Goal: Transaction & Acquisition: Purchase product/service

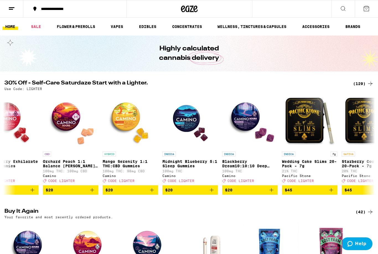
scroll to position [0, 141]
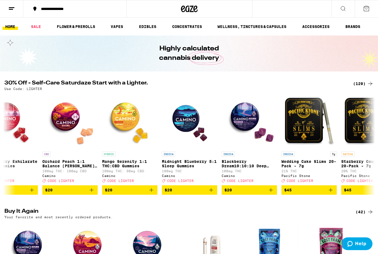
click at [250, 193] on span "$20" at bounding box center [249, 189] width 50 height 7
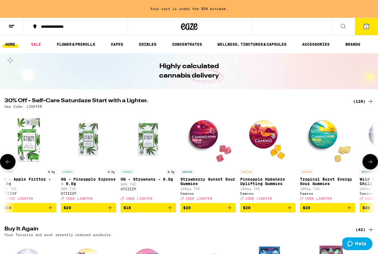
scroll to position [0, 2034]
click at [271, 211] on span "$20" at bounding box center [267, 207] width 50 height 7
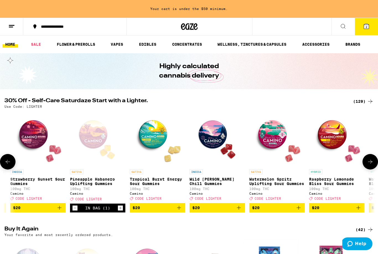
scroll to position [0, 2204]
click at [336, 211] on span "$20" at bounding box center [337, 207] width 50 height 7
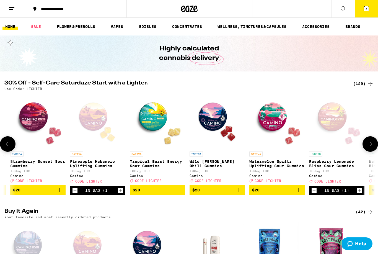
click at [368, 8] on icon at bounding box center [366, 8] width 5 height 5
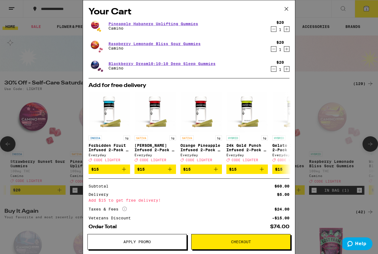
click at [140, 241] on span "Apply Promo" at bounding box center [136, 241] width 27 height 4
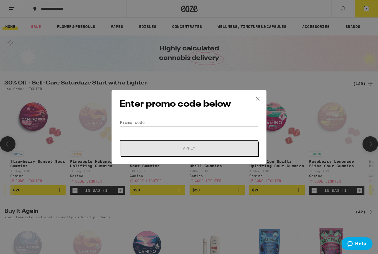
click at [211, 121] on input "Promo Code" at bounding box center [188, 122] width 139 height 8
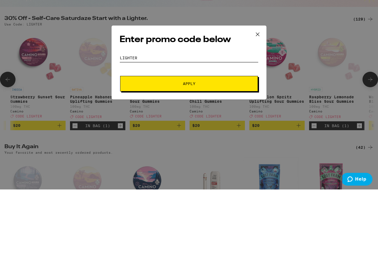
type input "Lighter"
click at [210, 146] on span "Apply" at bounding box center [189, 148] width 100 height 4
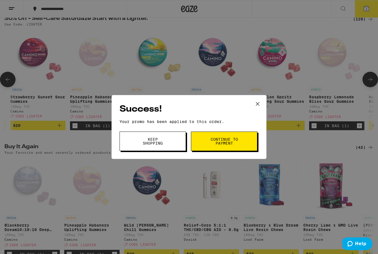
click at [165, 143] on span "Keep Shopping" at bounding box center [153, 141] width 28 height 8
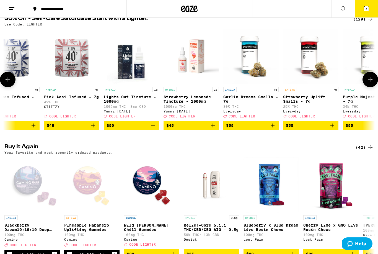
scroll to position [0, 7186]
click at [185, 77] on img "Open page for Strawberry Lemonade Tincture - 1000mg from Yummi Karma" at bounding box center [191, 56] width 55 height 55
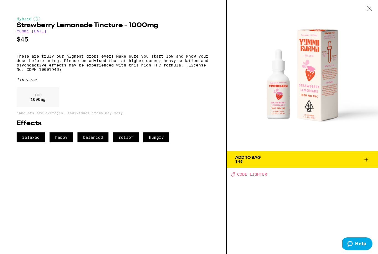
click at [328, 112] on img at bounding box center [302, 75] width 151 height 151
click at [321, 113] on img at bounding box center [302, 75] width 151 height 151
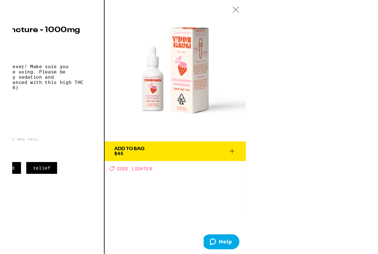
scroll to position [3, 0]
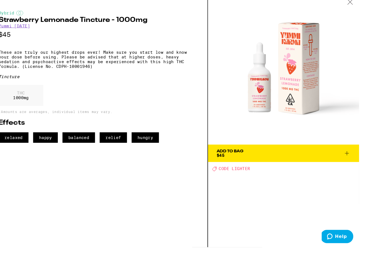
click at [270, 155] on span "Add To Bag $45" at bounding box center [287, 152] width 127 height 8
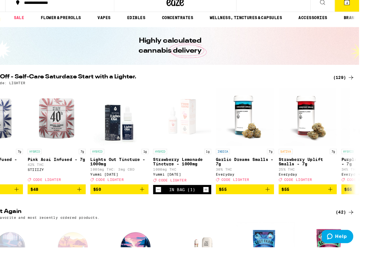
click at [348, 9] on button "4" at bounding box center [347, 8] width 23 height 17
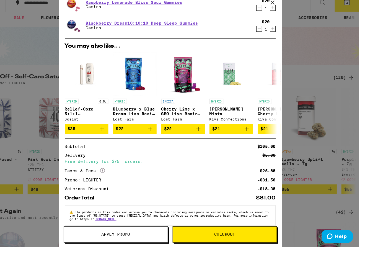
scroll to position [55, 0]
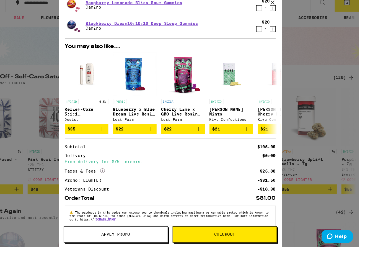
click at [297, 126] on div "Your Cart Pineapple Habanero Uplifting Gummies Camino $20 1 Strawberry Lemonade…" at bounding box center [180, 120] width 360 height 241
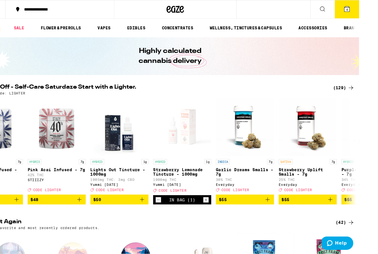
click at [349, 12] on button "4" at bounding box center [347, 8] width 23 height 17
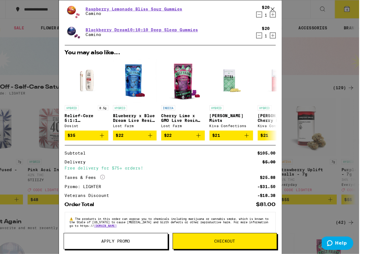
scroll to position [55, 0]
click at [291, 153] on div "Your Cart Pineapple Habanero Uplifting Gummies Camino $20 1 Strawberry Lemonade…" at bounding box center [180, 120] width 360 height 241
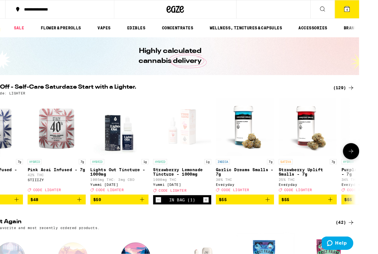
click at [114, 135] on img "Open page for Lights Out Tincture - 1000mg from Yummi Karma" at bounding box center [131, 120] width 55 height 55
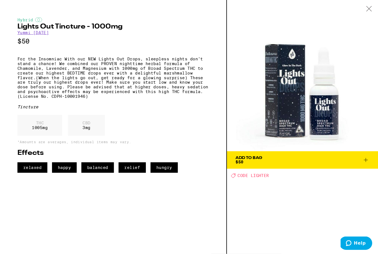
click at [292, 106] on img at bounding box center [288, 72] width 144 height 144
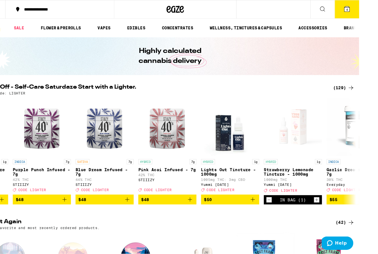
scroll to position [0, 7080]
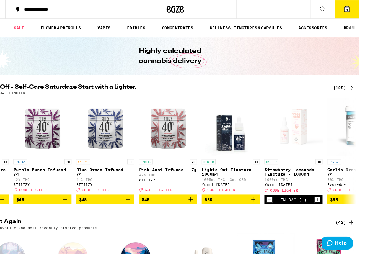
click at [272, 193] on button "Decrement" at bounding box center [275, 190] width 6 height 6
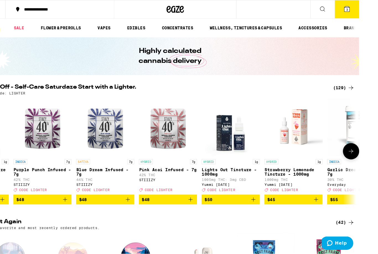
click at [228, 193] on span "$50" at bounding box center [238, 189] width 50 height 7
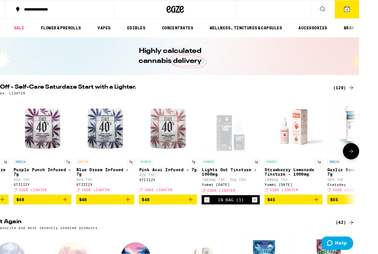
click at [343, 14] on button "4" at bounding box center [347, 8] width 23 height 17
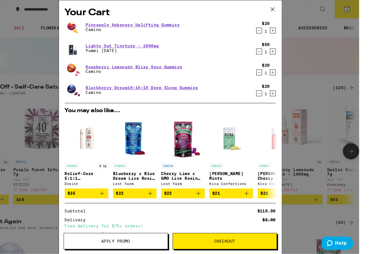
click at [164, 85] on link "Blackberry Dream10:10:10 Deep Sleep Gummies" at bounding box center [153, 83] width 107 height 4
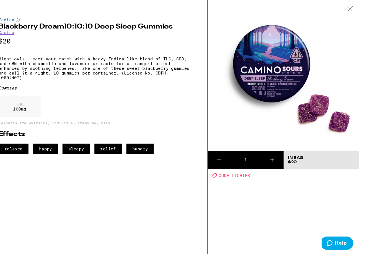
click at [349, 8] on icon at bounding box center [351, 8] width 6 height 5
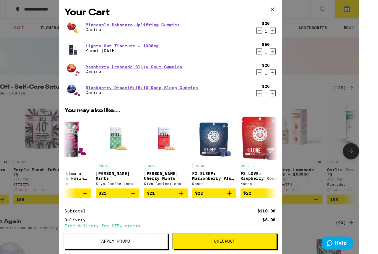
scroll to position [0, 109]
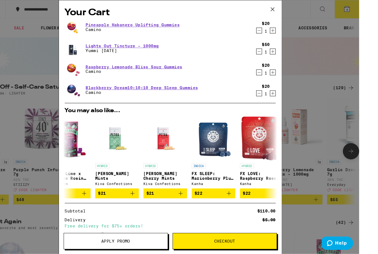
click at [312, 118] on div "Your Cart Pineapple Habanero Uplifting Gummies Camino $20 1 Lights Out Tincture…" at bounding box center [180, 120] width 360 height 241
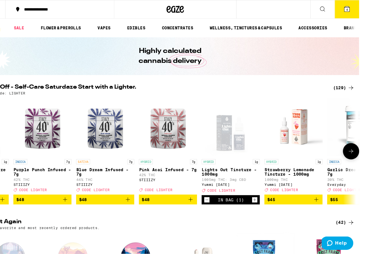
click at [323, 9] on icon at bounding box center [325, 8] width 7 height 7
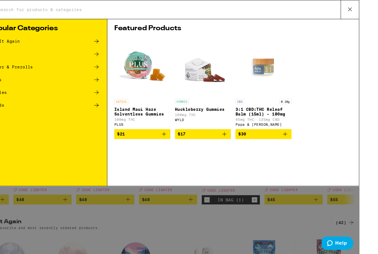
click at [158, 8] on input "Search for Products" at bounding box center [179, 9] width 326 height 5
click at [156, 10] on input "Search for Products" at bounding box center [179, 9] width 326 height 5
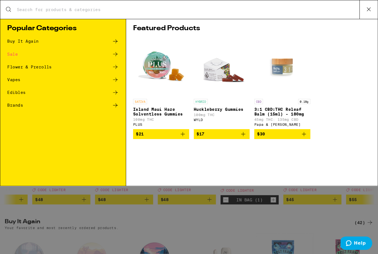
click at [48, 7] on input "Search for Products" at bounding box center [179, 9] width 326 height 5
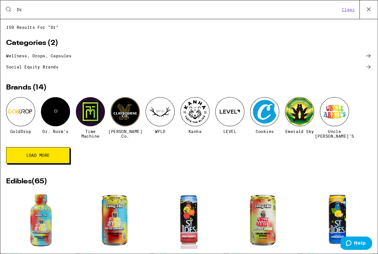
type input "D"
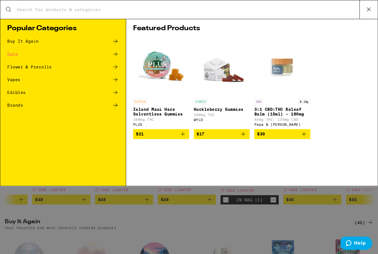
click at [346, 83] on div "SATIVA Island Maui Haze Solventless Gummies 100mg THC PLUS $21 HYBRID Huckleber…" at bounding box center [240, 84] width 226 height 96
click at [18, 52] on div "Sale" at bounding box center [60, 51] width 106 height 7
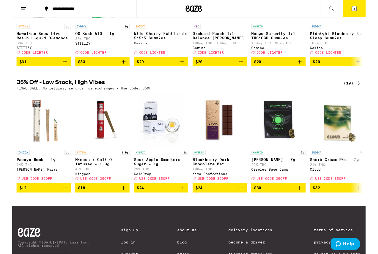
scroll to position [124, 0]
click at [229, 194] on span "$24" at bounding box center [211, 191] width 50 height 7
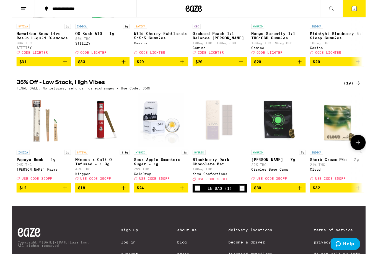
click at [215, 157] on div "HYBRID" at bounding box center [211, 154] width 55 height 5
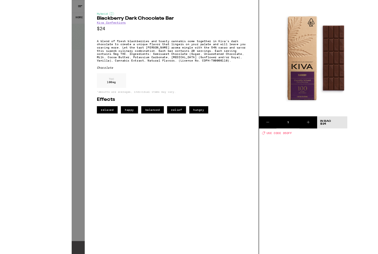
scroll to position [66, 0]
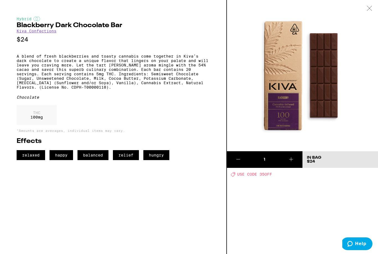
click at [370, 6] on div at bounding box center [369, 8] width 17 height 17
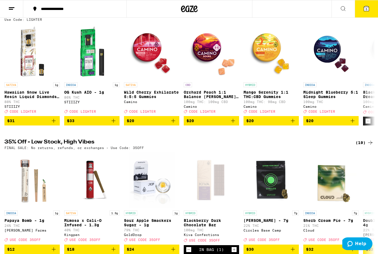
click at [362, 8] on button "5" at bounding box center [365, 8] width 23 height 17
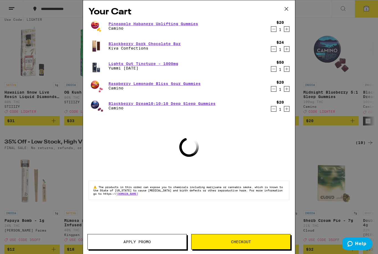
click at [149, 239] on span "Apply Promo" at bounding box center [136, 241] width 27 height 4
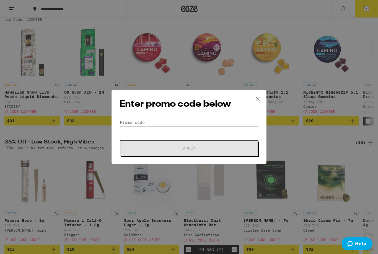
click at [216, 119] on input "Promo Code" at bounding box center [188, 122] width 139 height 8
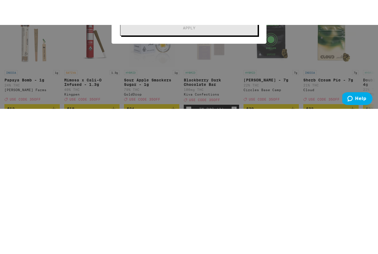
scroll to position [111, 0]
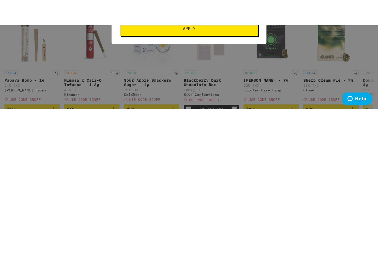
type input "35off"
click at [223, 121] on span "Apply" at bounding box center [189, 123] width 100 height 4
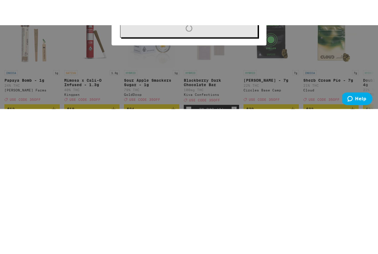
scroll to position [163, 0]
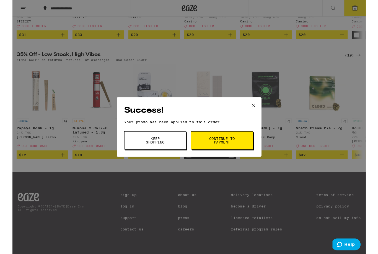
click at [230, 148] on span "Continue to payment" at bounding box center [224, 150] width 28 height 8
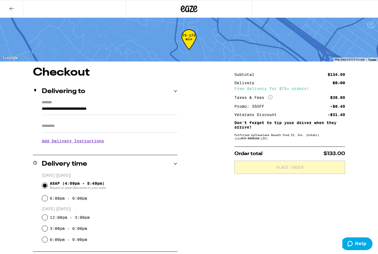
click at [16, 5] on button at bounding box center [11, 8] width 23 height 17
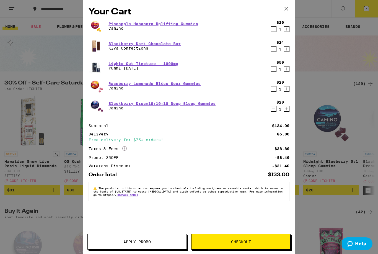
click at [149, 241] on span "Apply Promo" at bounding box center [136, 241] width 27 height 4
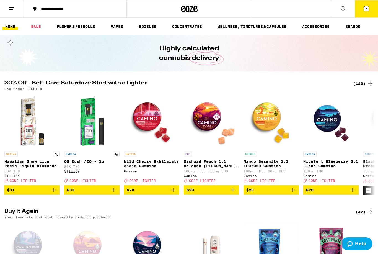
click at [365, 11] on span "5" at bounding box center [366, 8] width 2 height 3
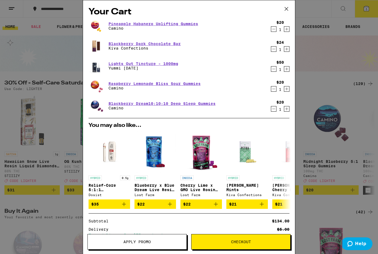
click at [156, 241] on span "Apply Promo" at bounding box center [137, 241] width 99 height 4
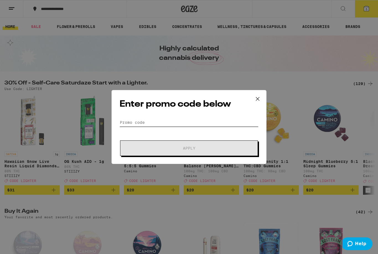
click at [130, 121] on input "Promo Code" at bounding box center [188, 122] width 139 height 8
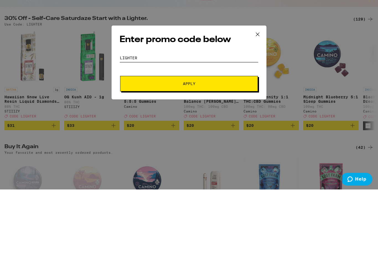
type input "Lighter"
click at [200, 146] on span "Apply" at bounding box center [189, 148] width 100 height 4
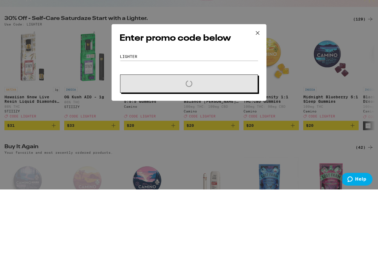
scroll to position [64, 0]
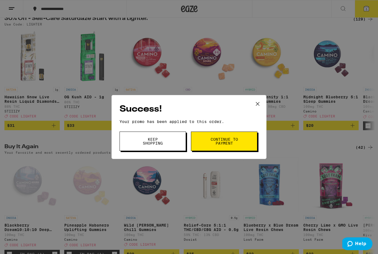
click at [231, 138] on span "Continue to payment" at bounding box center [224, 141] width 28 height 8
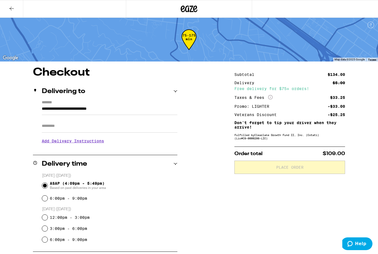
click at [13, 0] on button at bounding box center [11, 8] width 23 height 17
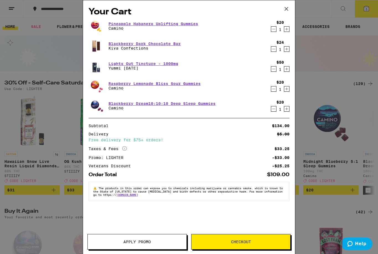
click at [271, 50] on icon "Decrement" at bounding box center [273, 49] width 5 height 7
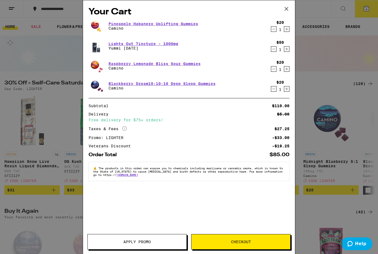
click at [287, 8] on icon at bounding box center [285, 8] width 3 height 3
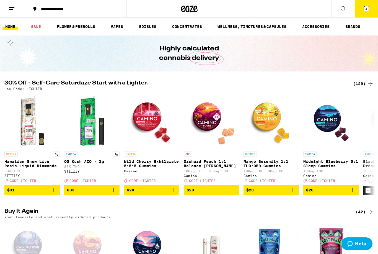
click at [368, 8] on icon at bounding box center [366, 8] width 5 height 5
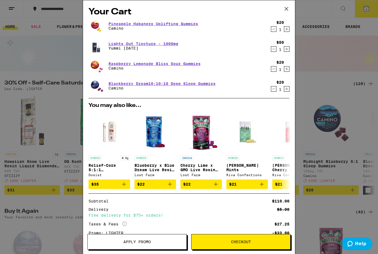
click at [286, 9] on icon at bounding box center [285, 8] width 3 height 3
